Goal: Task Accomplishment & Management: Manage account settings

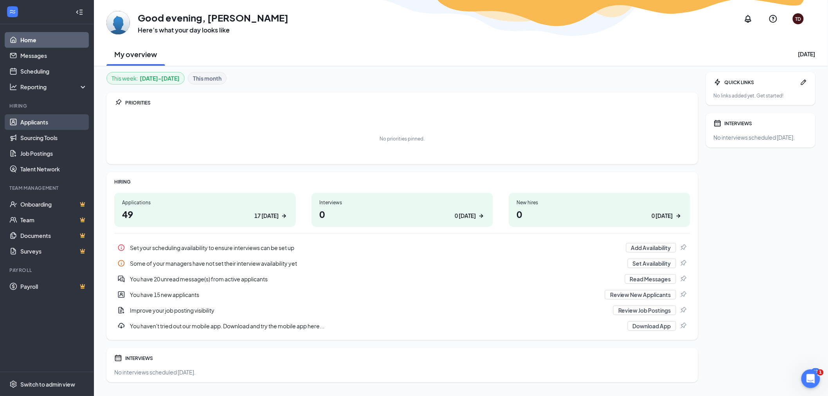
click at [45, 123] on link "Applicants" at bounding box center [53, 122] width 67 height 16
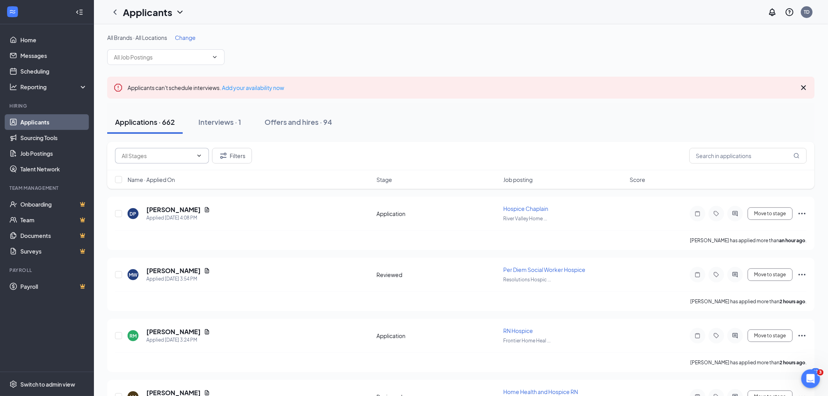
click at [162, 157] on input "text" at bounding box center [157, 155] width 71 height 9
click at [149, 176] on div "Application (10)" at bounding box center [140, 173] width 39 height 9
type input "Application (10)"
click at [522, 180] on span "Job posting" at bounding box center [517, 180] width 29 height 8
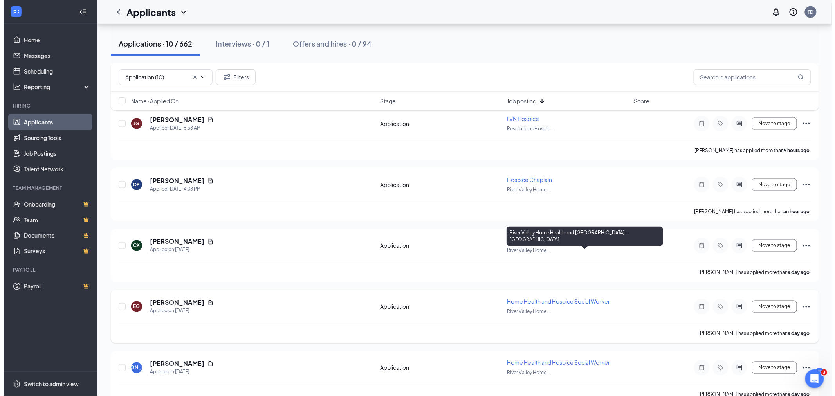
scroll to position [409, 0]
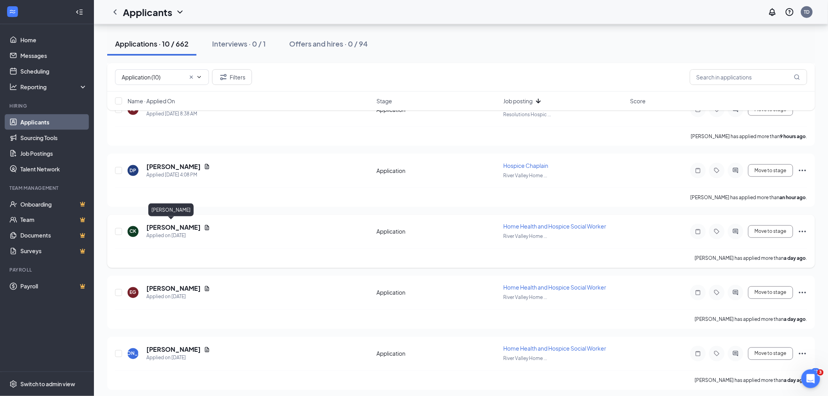
click at [166, 225] on h5 "[PERSON_NAME]" at bounding box center [173, 227] width 54 height 9
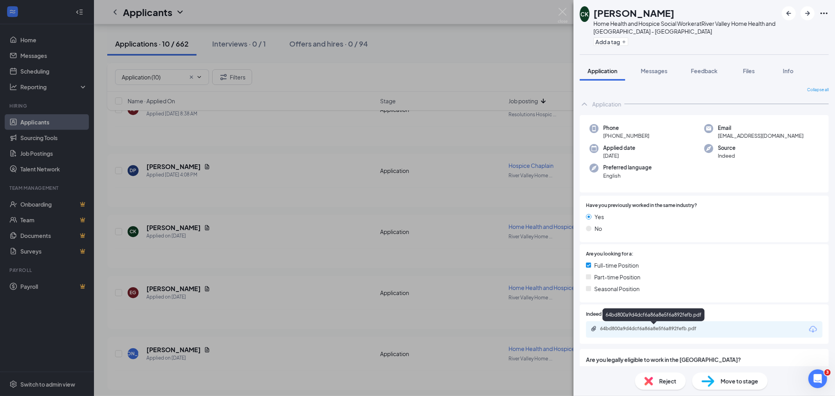
click at [691, 327] on div "64bd800a9d4dcf6a86a8e5f6a892fefb.pdf" at bounding box center [655, 329] width 110 height 6
click at [739, 383] on span "Move to stage" at bounding box center [739, 381] width 38 height 9
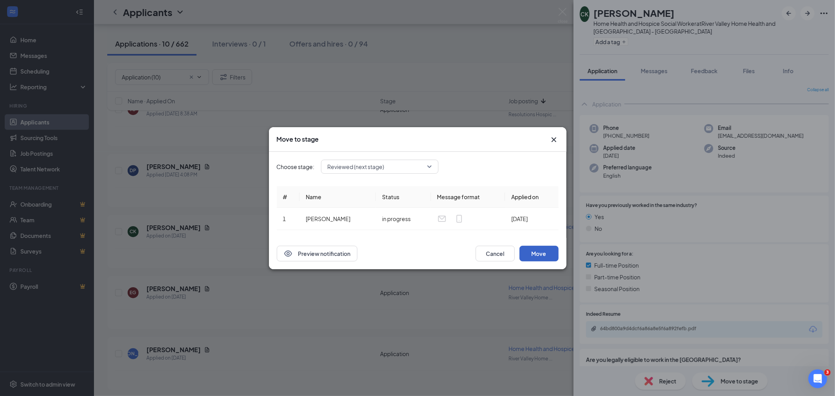
click at [538, 251] on button "Move" at bounding box center [538, 254] width 39 height 16
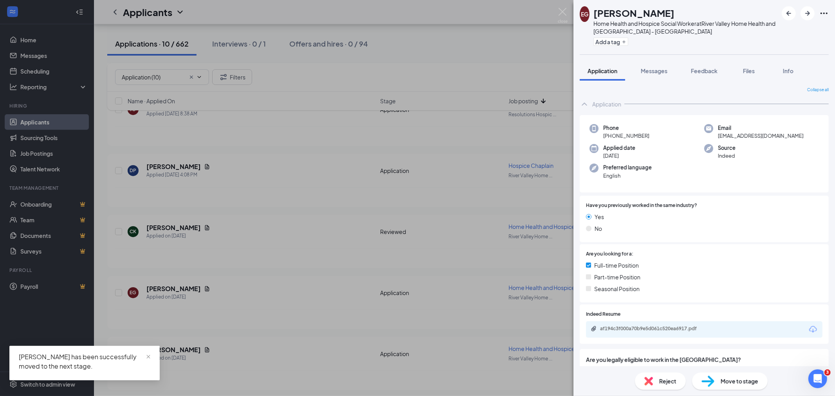
scroll to position [28, 0]
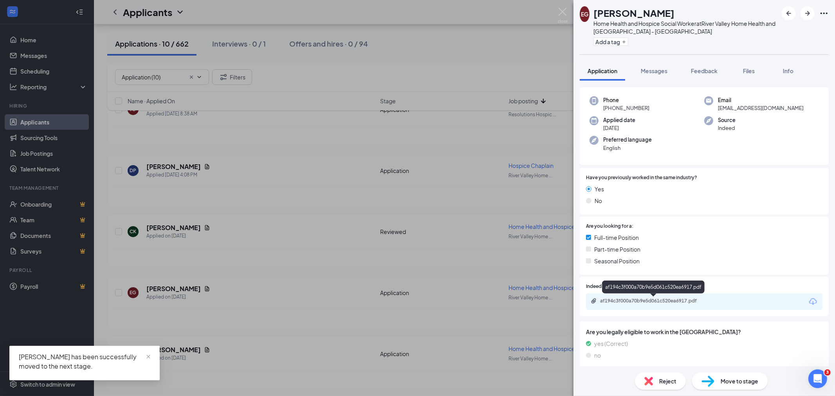
click at [678, 300] on div "af194c3f000a70b9e5d061c520ea6917.pdf" at bounding box center [655, 301] width 110 height 6
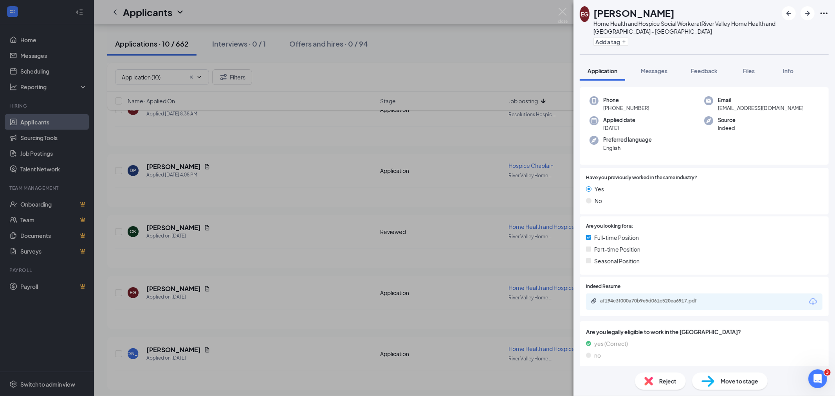
click at [736, 374] on div "Move to stage" at bounding box center [730, 381] width 76 height 17
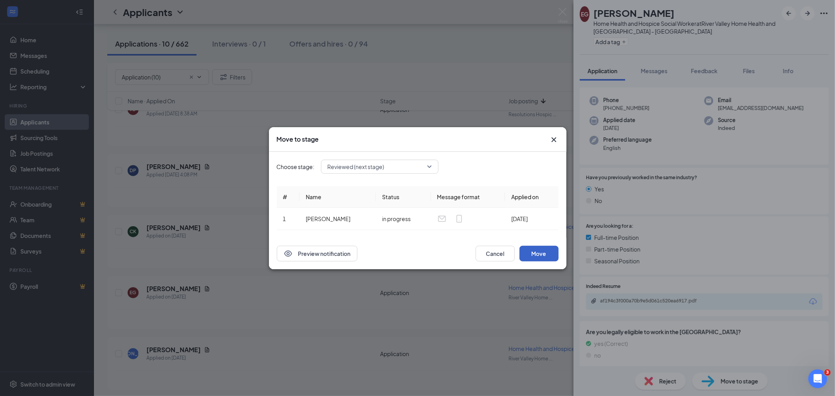
click at [545, 248] on button "Move" at bounding box center [538, 254] width 39 height 16
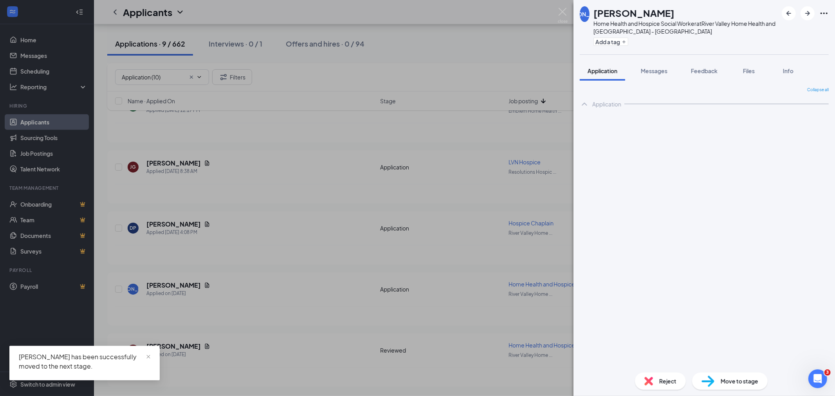
scroll to position [349, 0]
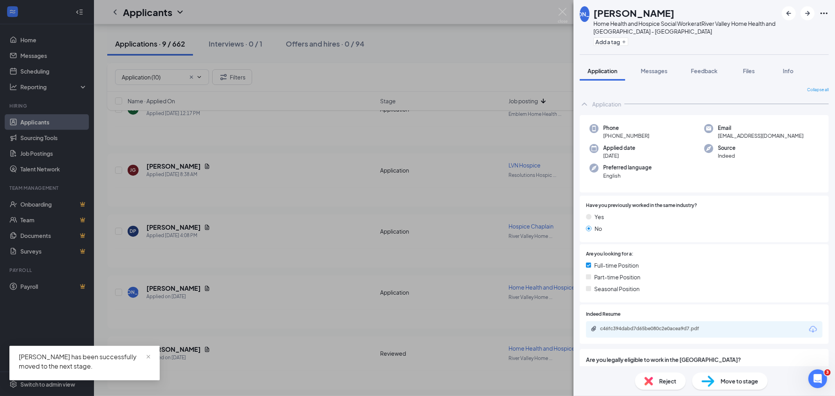
click at [706, 327] on div "c46fc394dabd7d65be080c2e0acea9d7.pdf" at bounding box center [655, 329] width 110 height 6
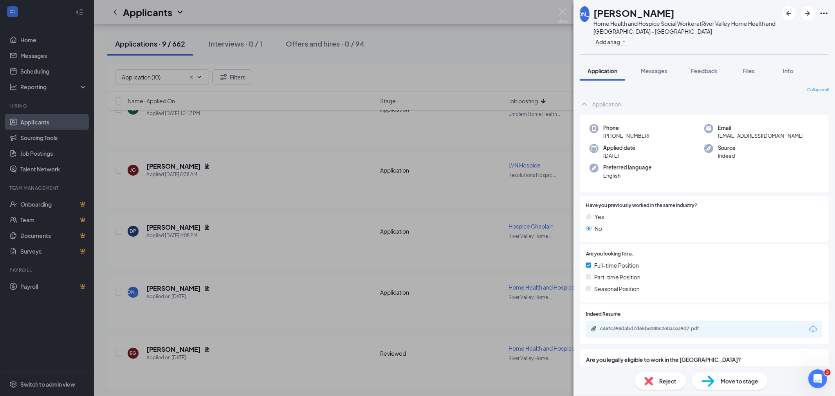
click at [741, 374] on div "Move to stage" at bounding box center [730, 381] width 76 height 17
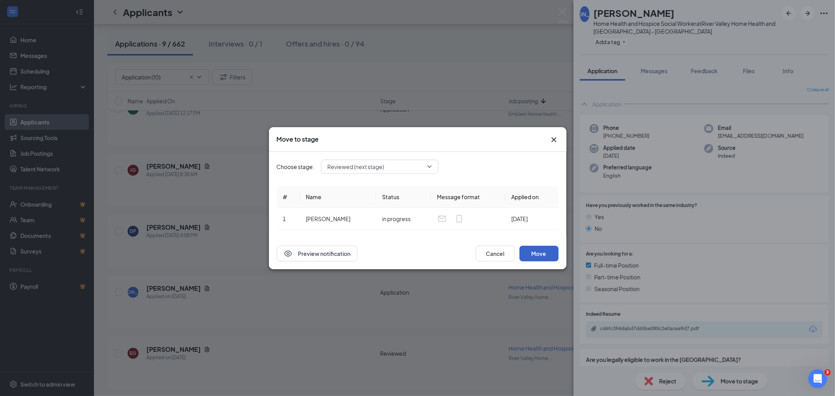
click at [550, 256] on button "Move" at bounding box center [538, 254] width 39 height 16
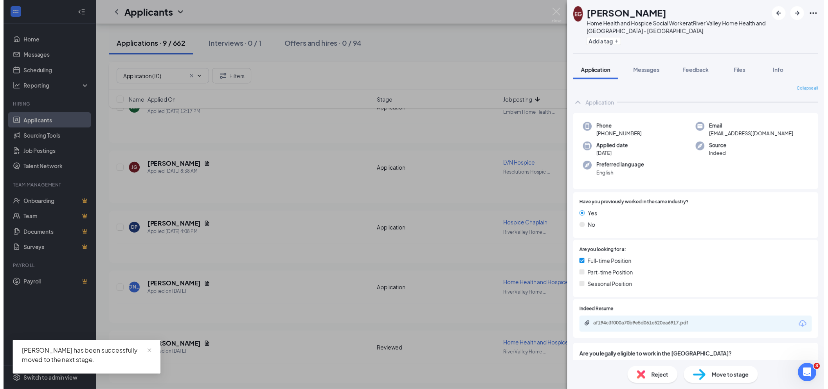
scroll to position [288, 0]
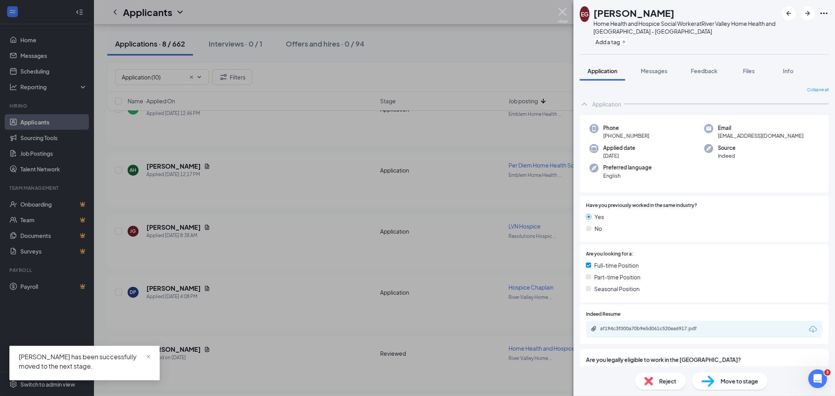
click at [562, 10] on img at bounding box center [563, 15] width 10 height 15
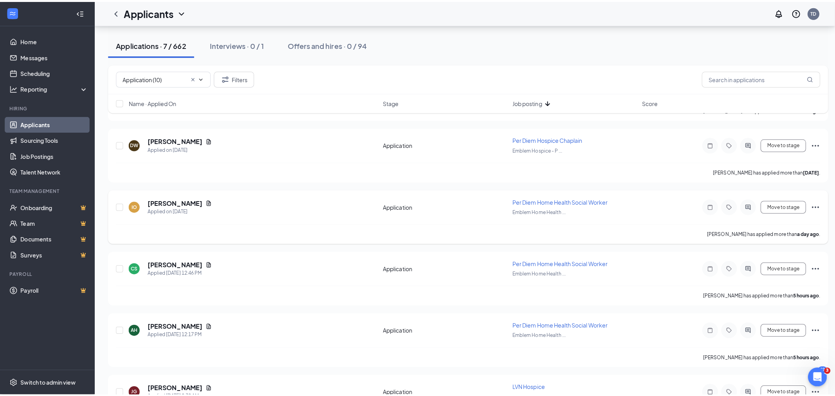
scroll to position [147, 0]
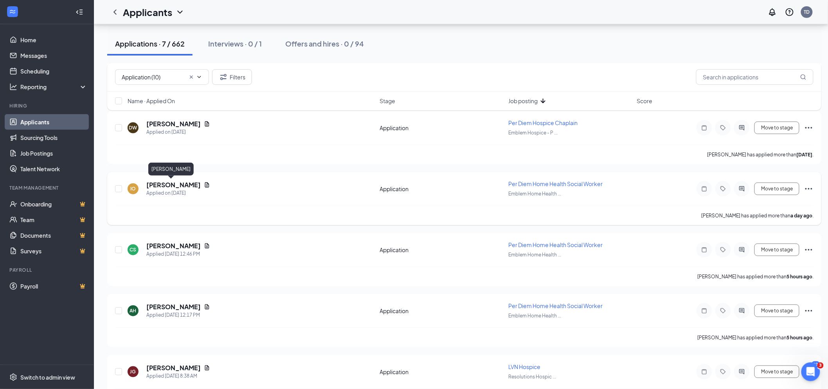
click at [171, 183] on h5 "[PERSON_NAME]" at bounding box center [173, 185] width 54 height 9
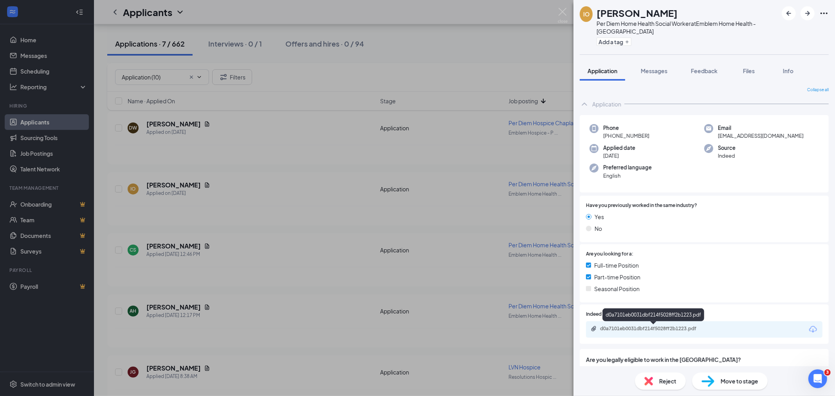
click at [676, 326] on div "d0a7101eb0031dbf214f5028ff2b1223.pdf" at bounding box center [655, 329] width 110 height 6
click at [809, 13] on icon "ArrowRight" at bounding box center [807, 13] width 5 height 5
click at [648, 327] on div "db9994576a9d6f3d1c659bde4374d79a.pdf" at bounding box center [655, 329] width 110 height 6
click at [716, 384] on div "Move to stage" at bounding box center [730, 381] width 76 height 17
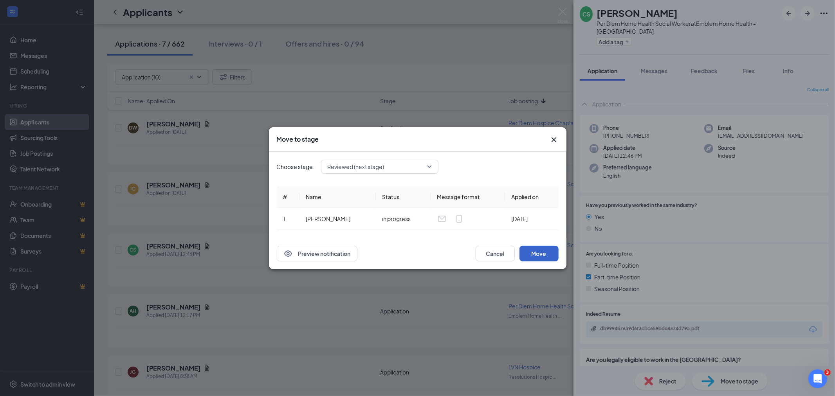
click at [532, 256] on button "Move" at bounding box center [538, 254] width 39 height 16
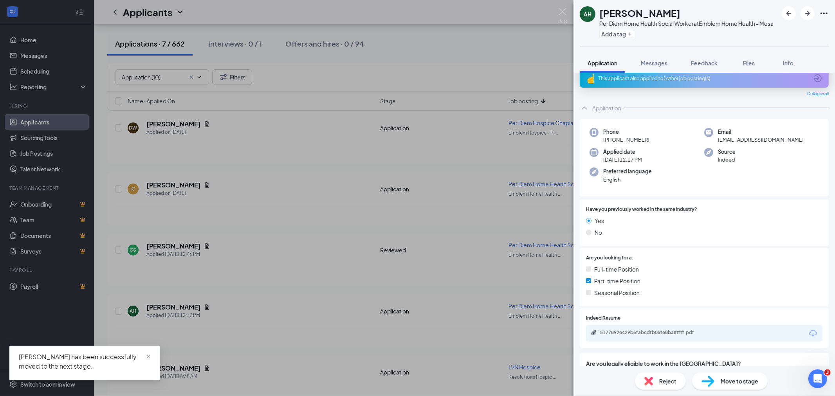
scroll to position [42, 0]
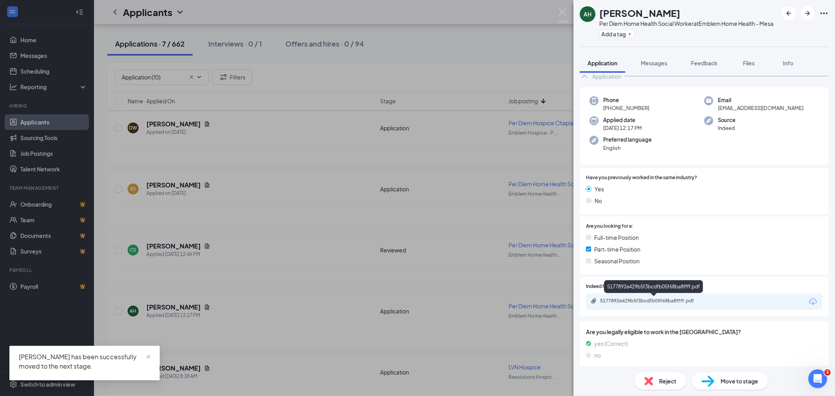
click at [682, 303] on div "5177892e429b5f3bcdfb05f68ba8ffff.pdf" at bounding box center [653, 301] width 127 height 7
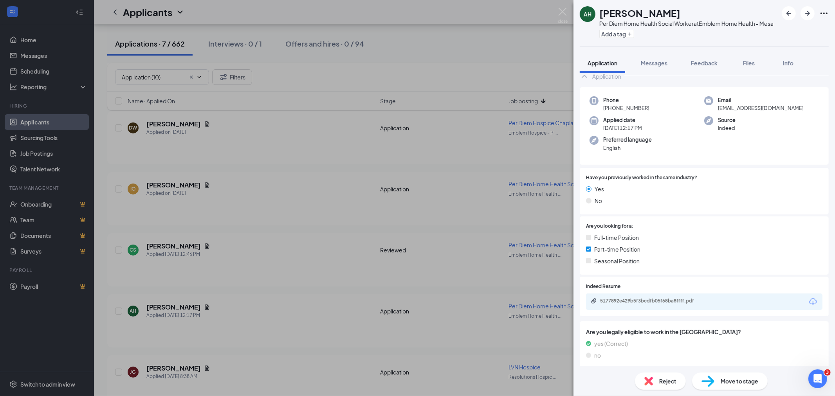
click at [726, 377] on span "Move to stage" at bounding box center [739, 381] width 38 height 9
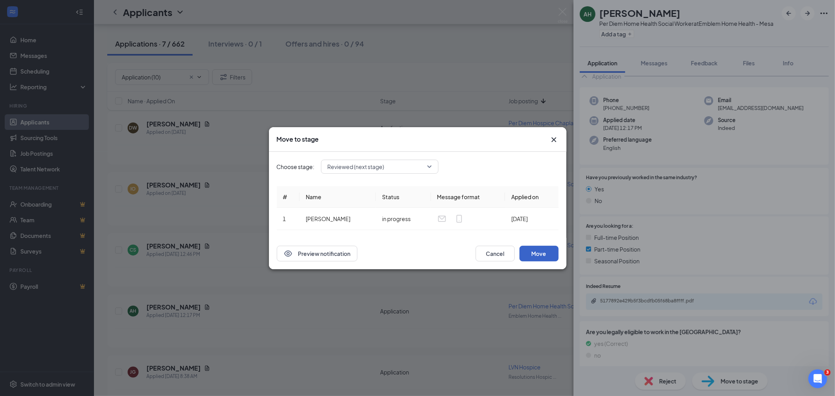
click at [544, 254] on button "Move" at bounding box center [538, 254] width 39 height 16
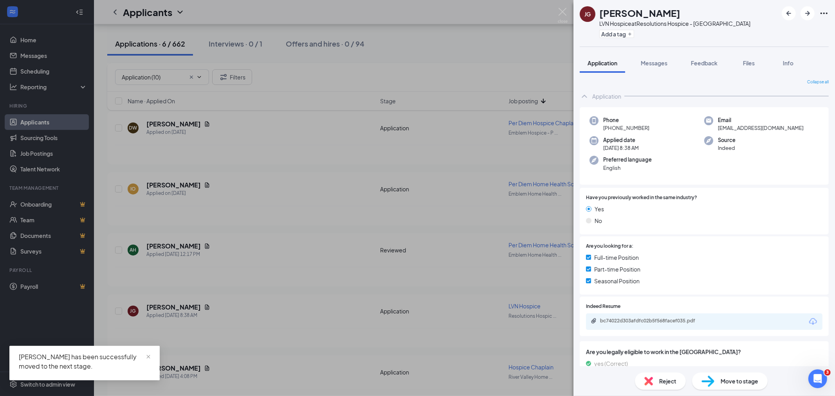
click at [558, 7] on div "[PERSON_NAME] LVN Hospice at Resolutions Hospice - Austin Add a tag Application…" at bounding box center [417, 198] width 835 height 396
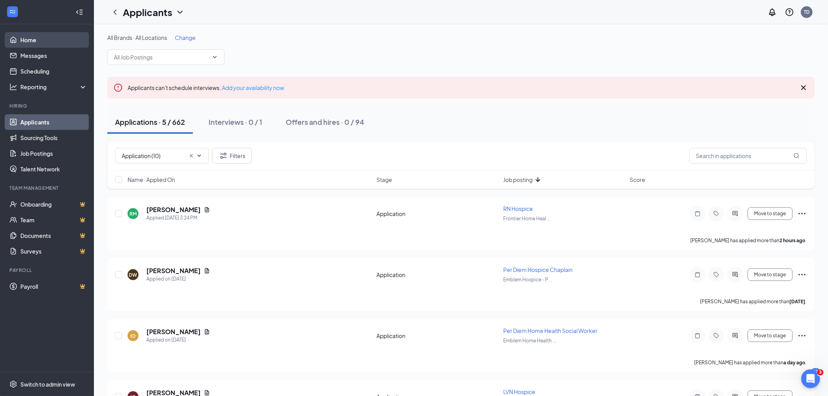
click at [29, 38] on link "Home" at bounding box center [53, 40] width 67 height 16
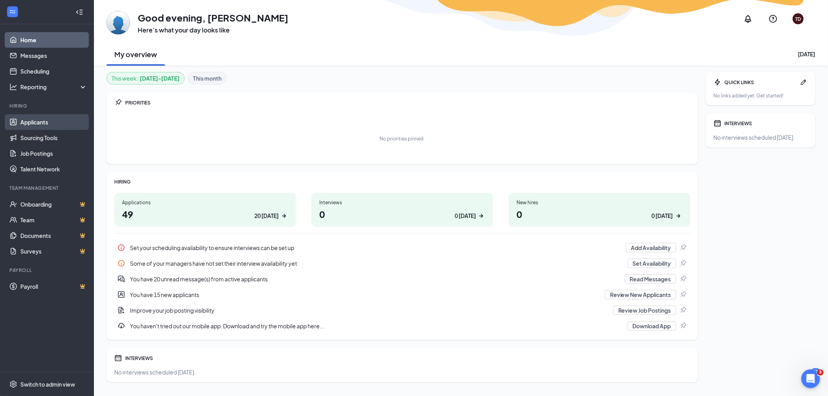
click at [37, 119] on link "Applicants" at bounding box center [53, 122] width 67 height 16
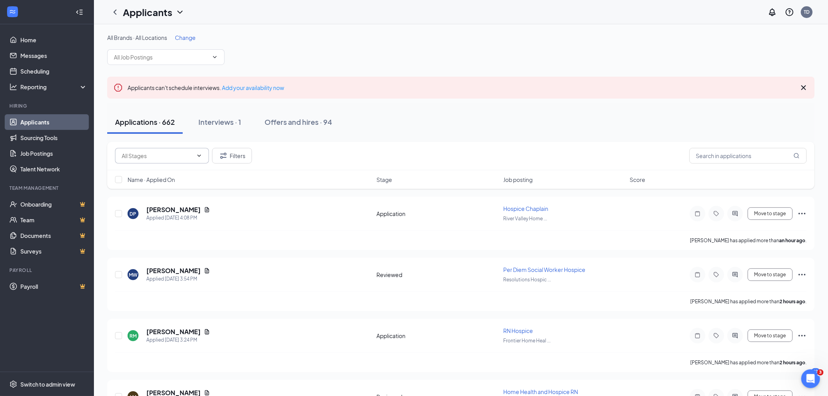
click at [162, 161] on span at bounding box center [162, 156] width 94 height 16
click at [159, 175] on div "Application (5)" at bounding box center [161, 173] width 81 height 9
type input "Application (5)"
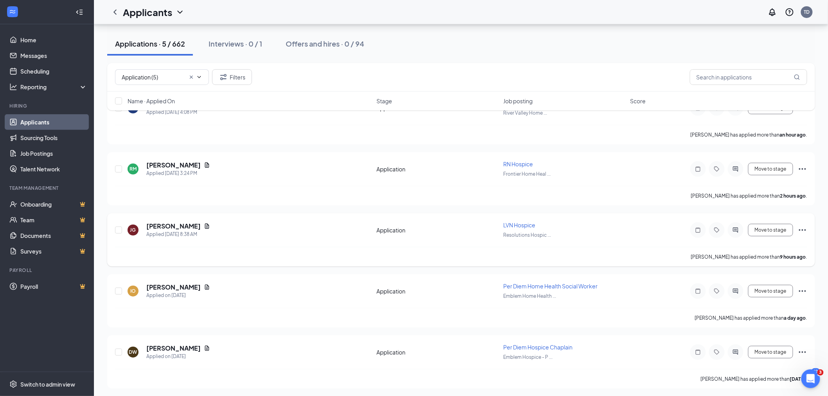
scroll to position [62, 0]
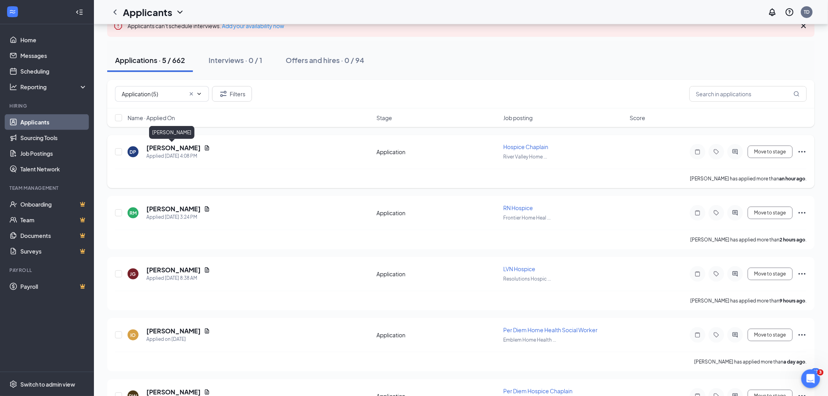
click at [167, 146] on h5 "[PERSON_NAME]" at bounding box center [173, 148] width 54 height 9
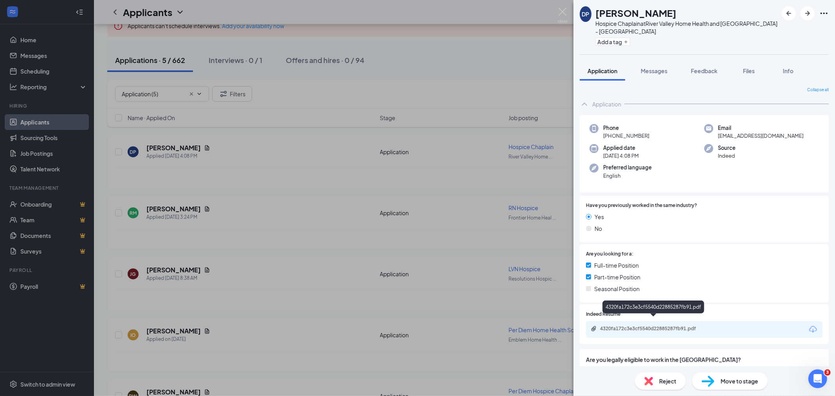
click at [671, 326] on div "4320fa172c3e3cf5540d22885287fb91.pdf" at bounding box center [655, 329] width 110 height 6
click at [562, 10] on img at bounding box center [563, 15] width 10 height 15
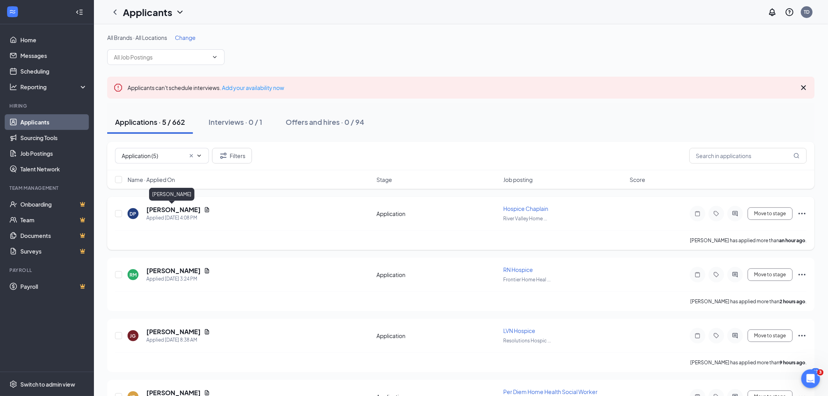
click at [169, 206] on h5 "[PERSON_NAME]" at bounding box center [173, 209] width 54 height 9
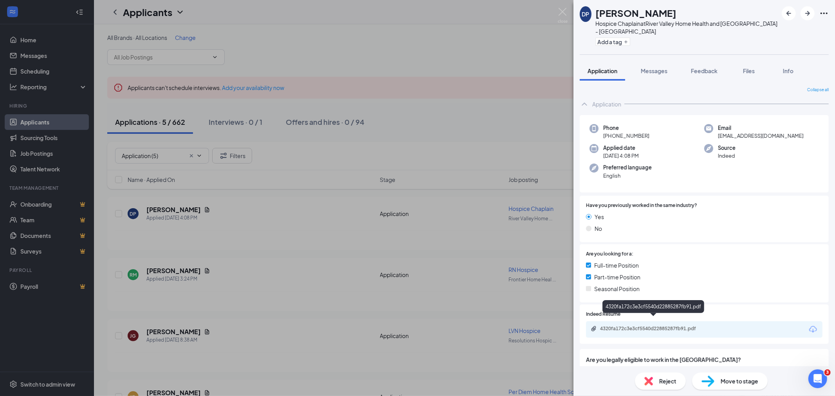
click at [685, 326] on div "4320fa172c3e3cf5540d22885287fb91.pdf" at bounding box center [655, 329] width 110 height 6
click at [729, 378] on span "Move to stage" at bounding box center [739, 381] width 38 height 9
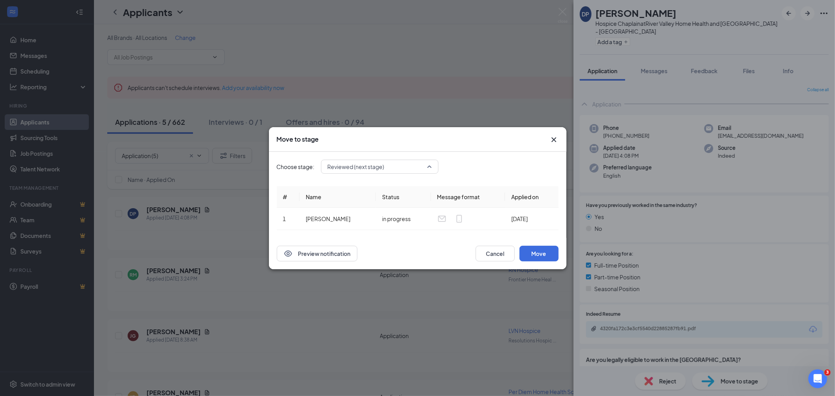
click at [389, 164] on span "Reviewed (next stage)" at bounding box center [376, 167] width 97 height 12
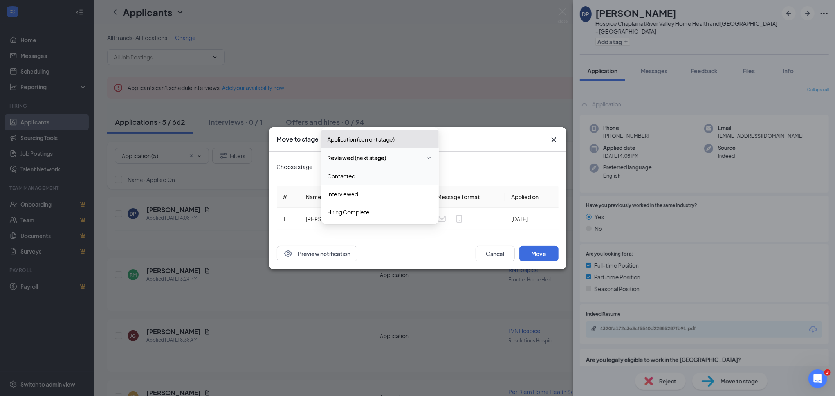
click at [368, 176] on span "Contacted" at bounding box center [380, 176] width 105 height 9
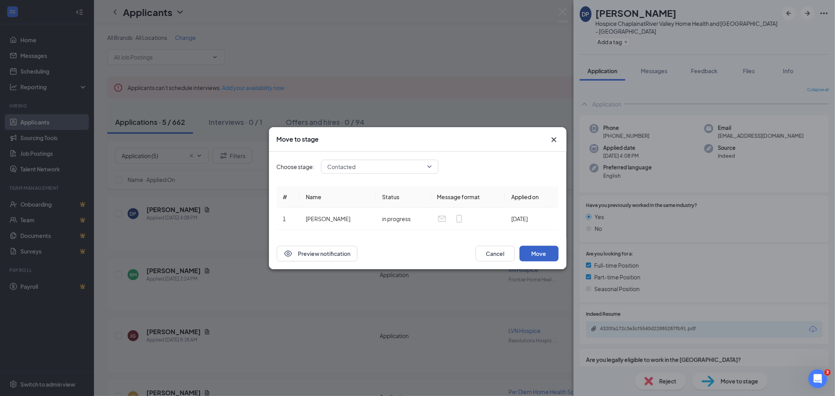
click at [547, 255] on button "Move" at bounding box center [538, 254] width 39 height 16
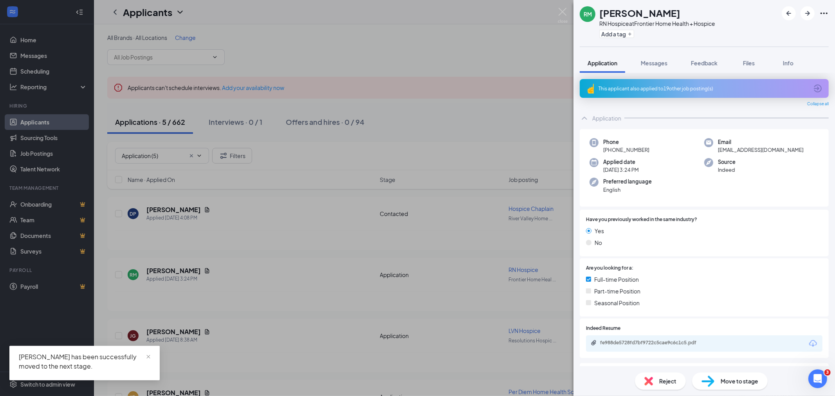
drag, startPoint x: 601, startPoint y: 13, endPoint x: 675, endPoint y: 12, distance: 74.7
click at [689, 10] on div "[PERSON_NAME]" at bounding box center [657, 12] width 116 height 13
copy h1 "[PERSON_NAME]"
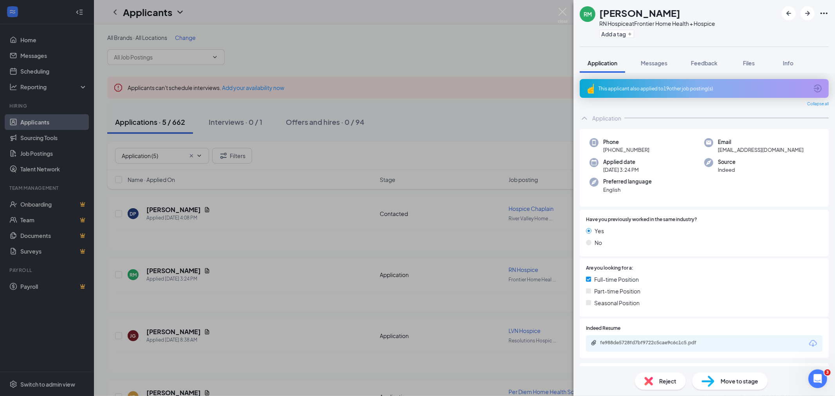
click at [730, 380] on span "Move to stage" at bounding box center [739, 381] width 38 height 9
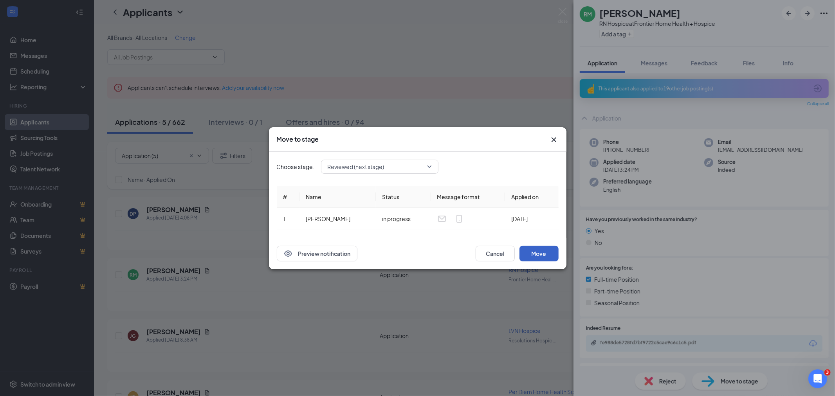
click at [534, 248] on button "Move" at bounding box center [538, 254] width 39 height 16
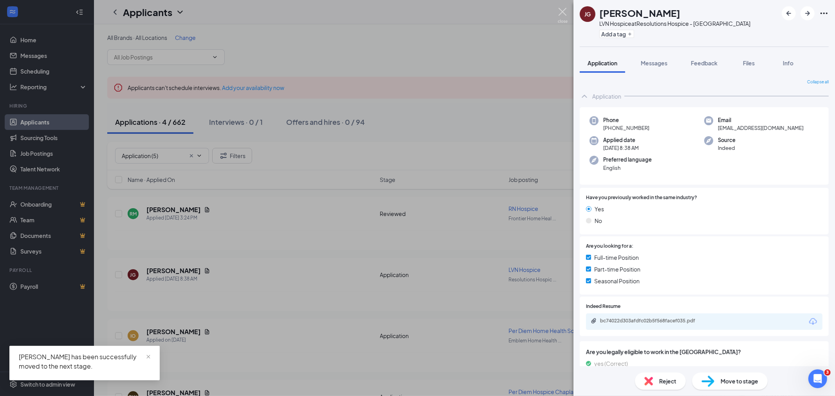
click at [562, 9] on img at bounding box center [563, 15] width 10 height 15
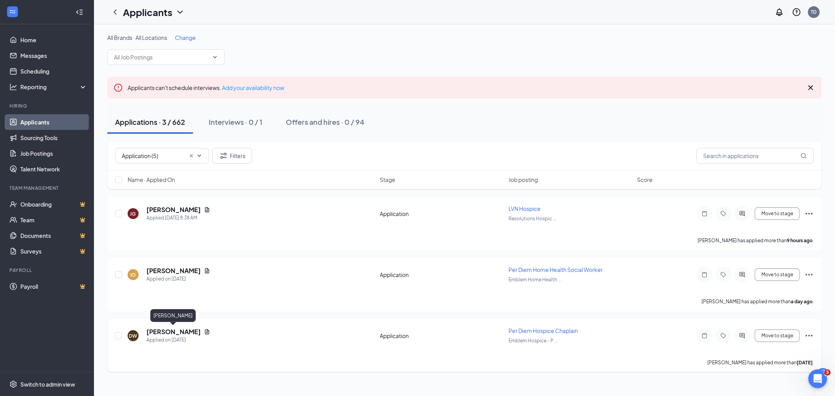
click at [177, 329] on h5 "[PERSON_NAME]" at bounding box center [173, 332] width 54 height 9
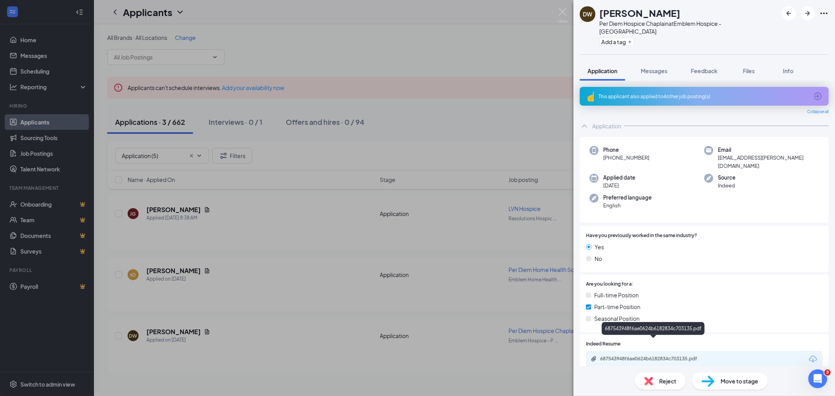
click at [686, 356] on div "687543948f6ae0624b6182834c703135.pdf" at bounding box center [655, 359] width 110 height 6
click at [736, 381] on span "Move to stage" at bounding box center [739, 381] width 38 height 9
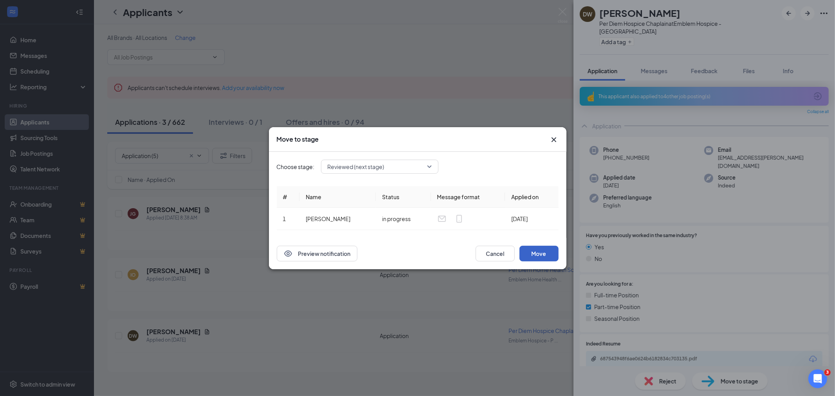
click at [547, 253] on button "Move" at bounding box center [538, 254] width 39 height 16
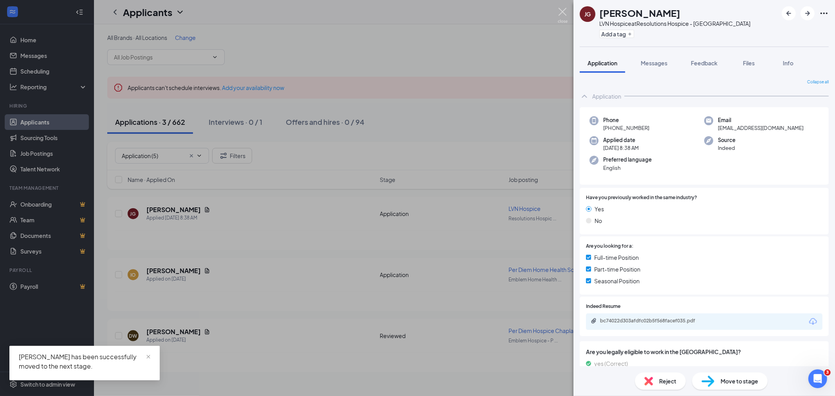
click at [561, 10] on img at bounding box center [563, 15] width 10 height 15
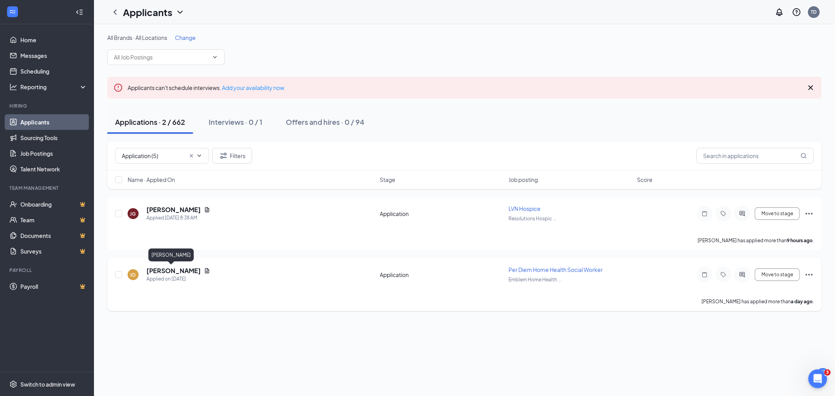
click at [167, 272] on h5 "[PERSON_NAME]" at bounding box center [173, 270] width 54 height 9
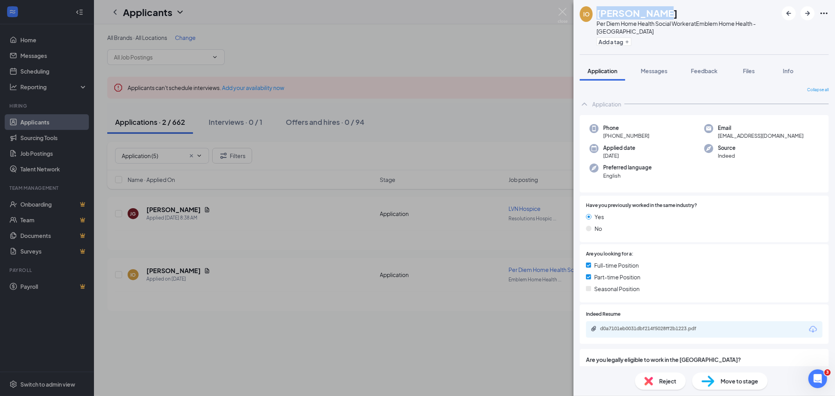
drag, startPoint x: 598, startPoint y: 12, endPoint x: 654, endPoint y: 12, distance: 56.7
click at [673, 12] on div "IO [PERSON_NAME] Per Diem Home Health Social Worker at Emblem Home Health - Sco…" at bounding box center [679, 27] width 198 height 42
copy h1 "[PERSON_NAME]"
click at [697, 329] on div "d0a7101eb0031dbf214f5028ff2b1223.pdf" at bounding box center [655, 329] width 110 height 6
click at [740, 377] on span "Move to stage" at bounding box center [739, 381] width 38 height 9
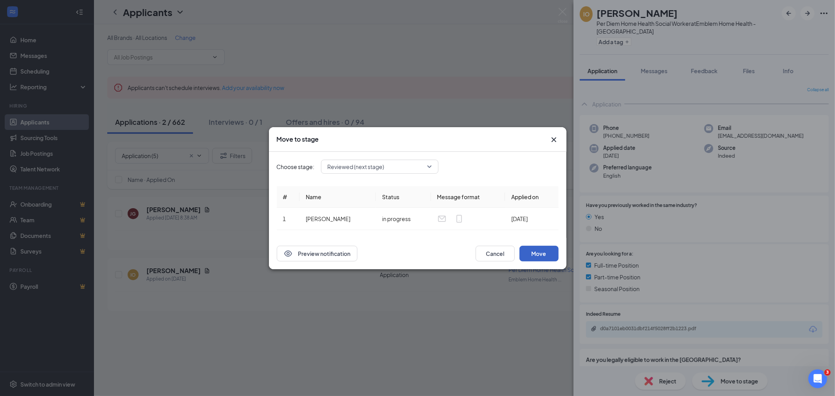
click at [538, 254] on button "Move" at bounding box center [538, 254] width 39 height 16
